Goal: Check status: Check status

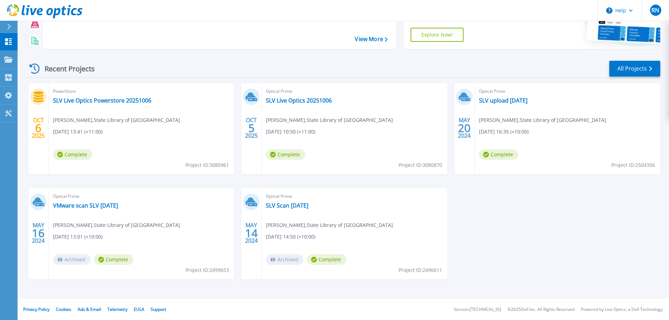
scroll to position [34, 0]
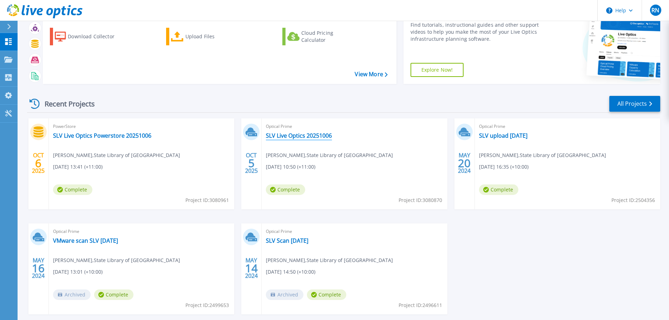
click at [308, 136] on link "SLV Live Optics 20251006" at bounding box center [299, 135] width 66 height 7
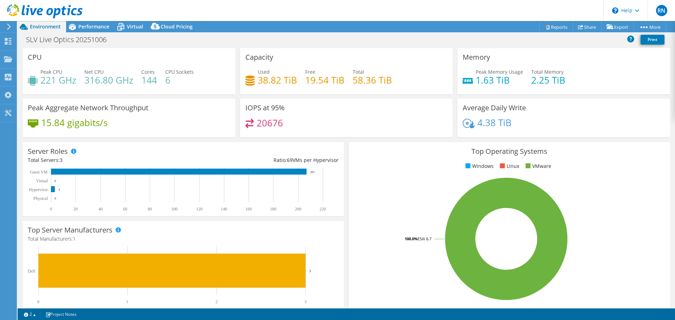
click at [370, 252] on rect at bounding box center [506, 238] width 304 height 123
